Goal: Task Accomplishment & Management: Use online tool/utility

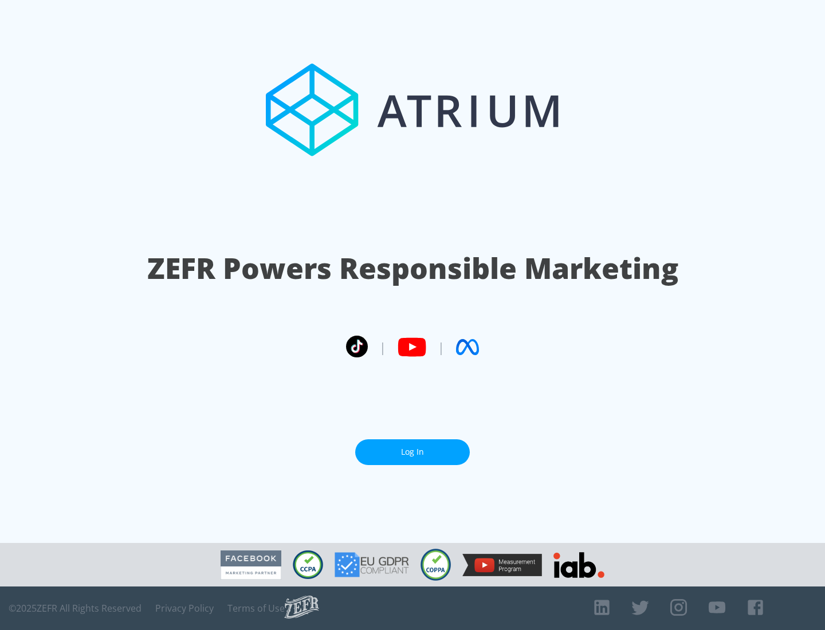
click at [413, 452] on link "Log In" at bounding box center [412, 453] width 115 height 26
